Goal: Navigation & Orientation: Find specific page/section

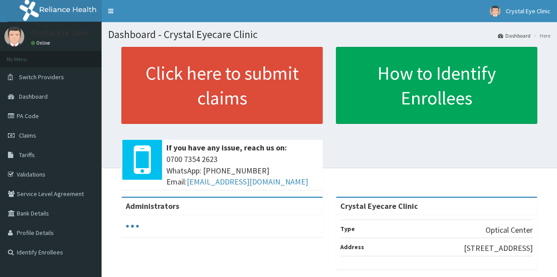
click at [34, 95] on span "Dashboard" at bounding box center [33, 96] width 29 height 8
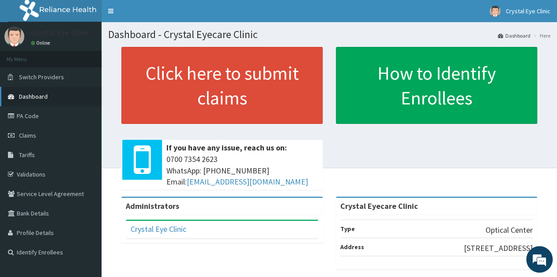
click at [26, 91] on link "Dashboard" at bounding box center [51, 96] width 102 height 19
click at [31, 116] on link "PA Code" at bounding box center [51, 115] width 102 height 19
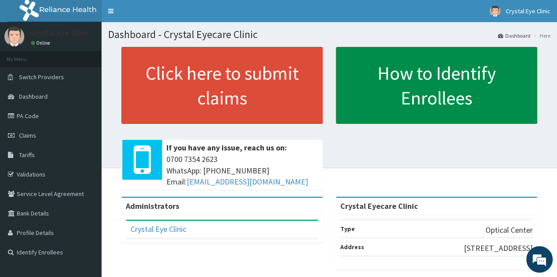
click at [402, 88] on link "How to Identify Enrollees" at bounding box center [436, 85] width 201 height 77
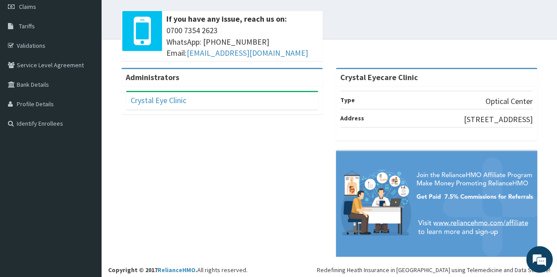
scroll to position [131, 0]
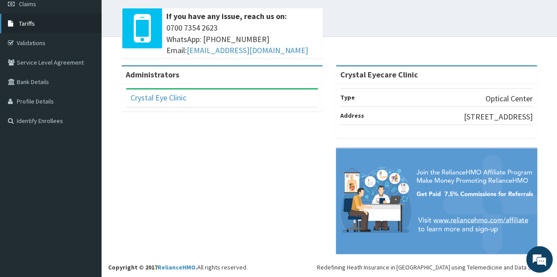
click at [31, 24] on span "Tariffs" at bounding box center [27, 23] width 16 height 8
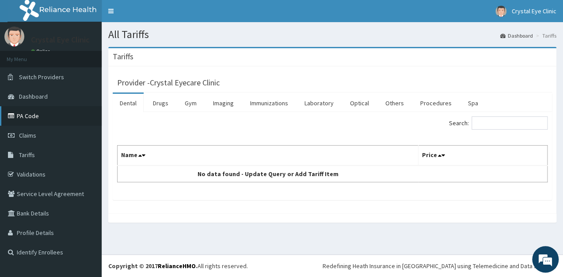
click at [31, 114] on link "PA Code" at bounding box center [51, 115] width 102 height 19
